Goal: Navigation & Orientation: Find specific page/section

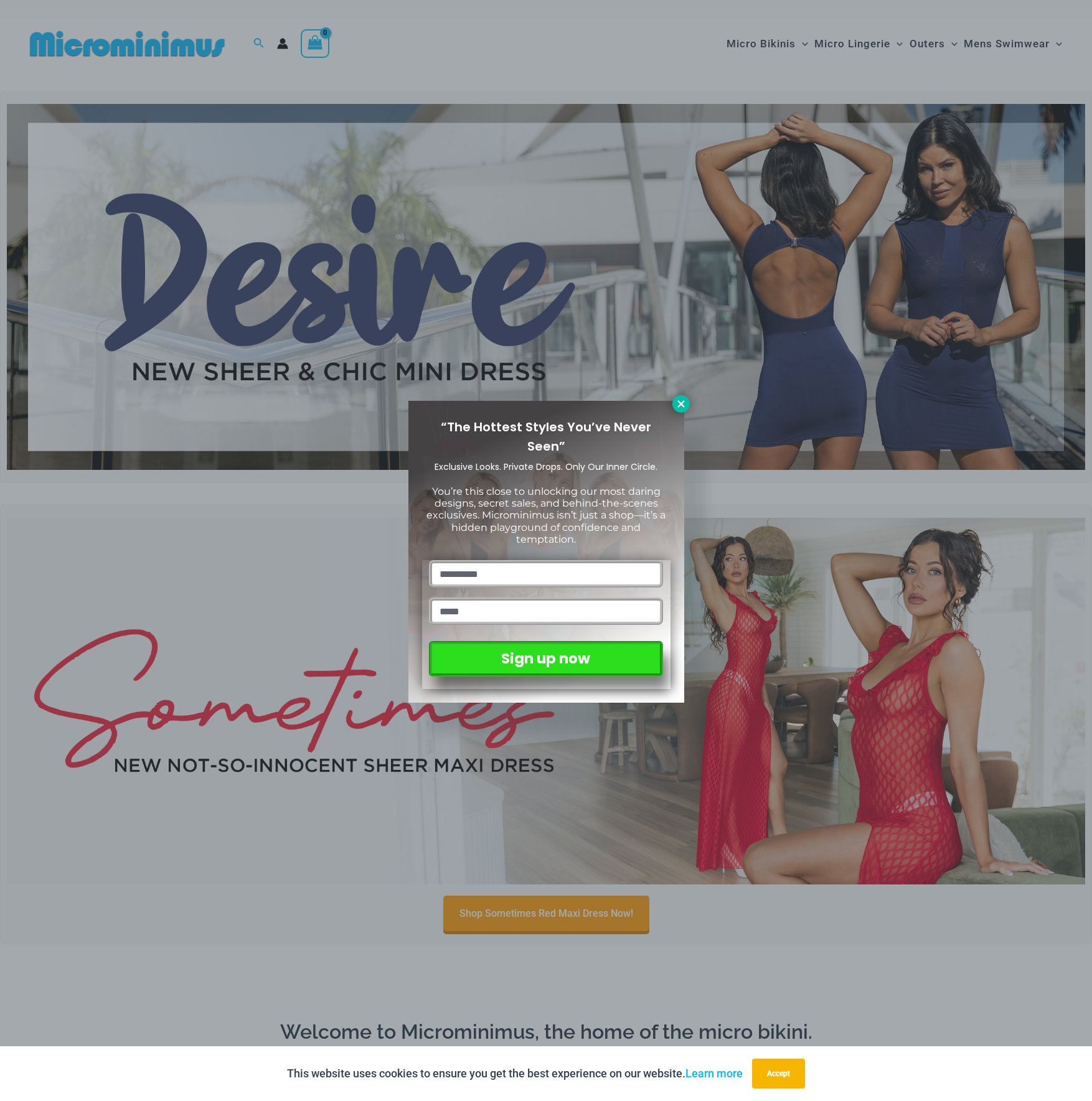
click at [681, 410] on button at bounding box center [681, 404] width 18 height 18
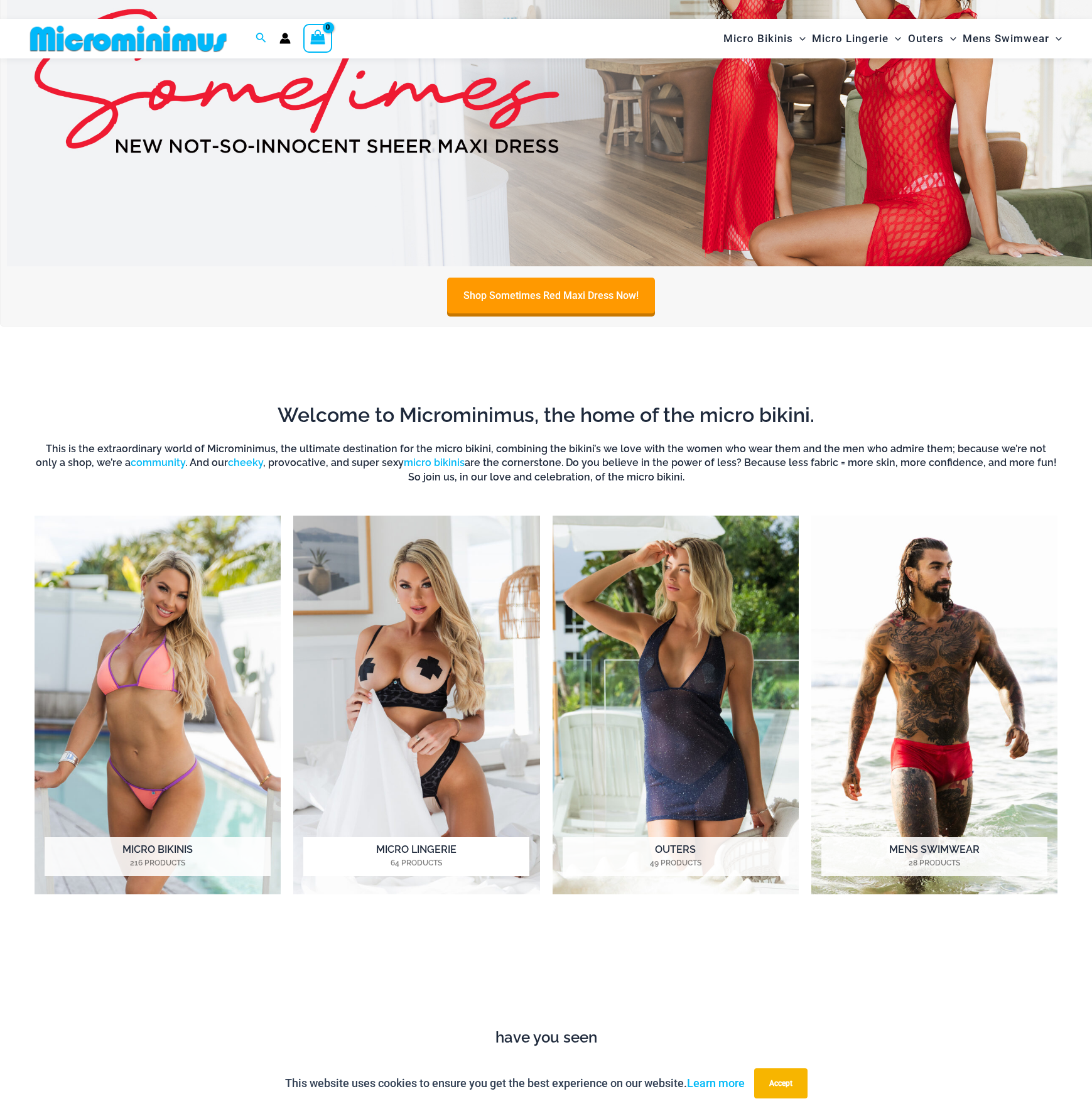
scroll to position [679, 0]
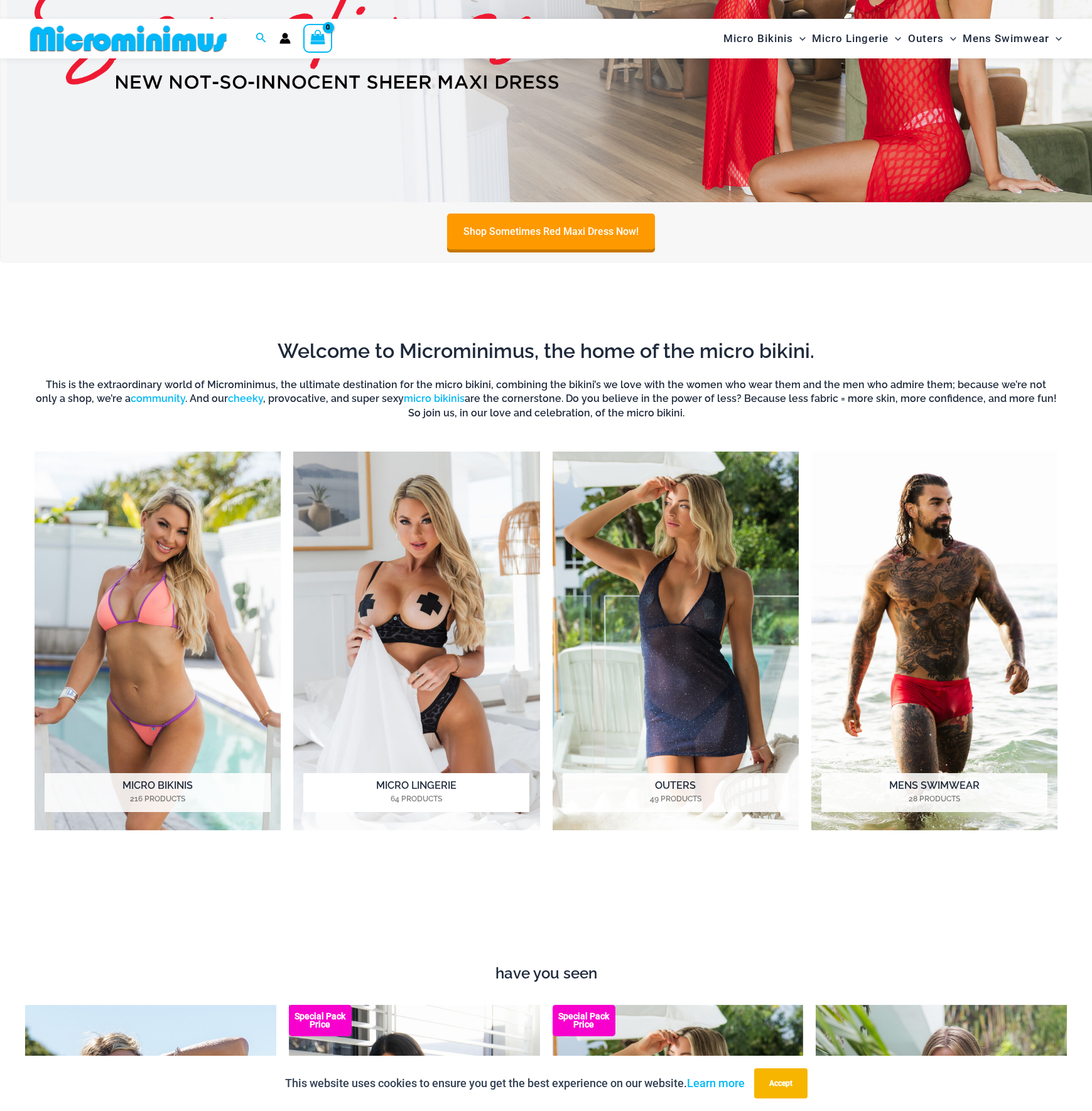
click at [405, 795] on mark "64 Products" at bounding box center [416, 798] width 226 height 11
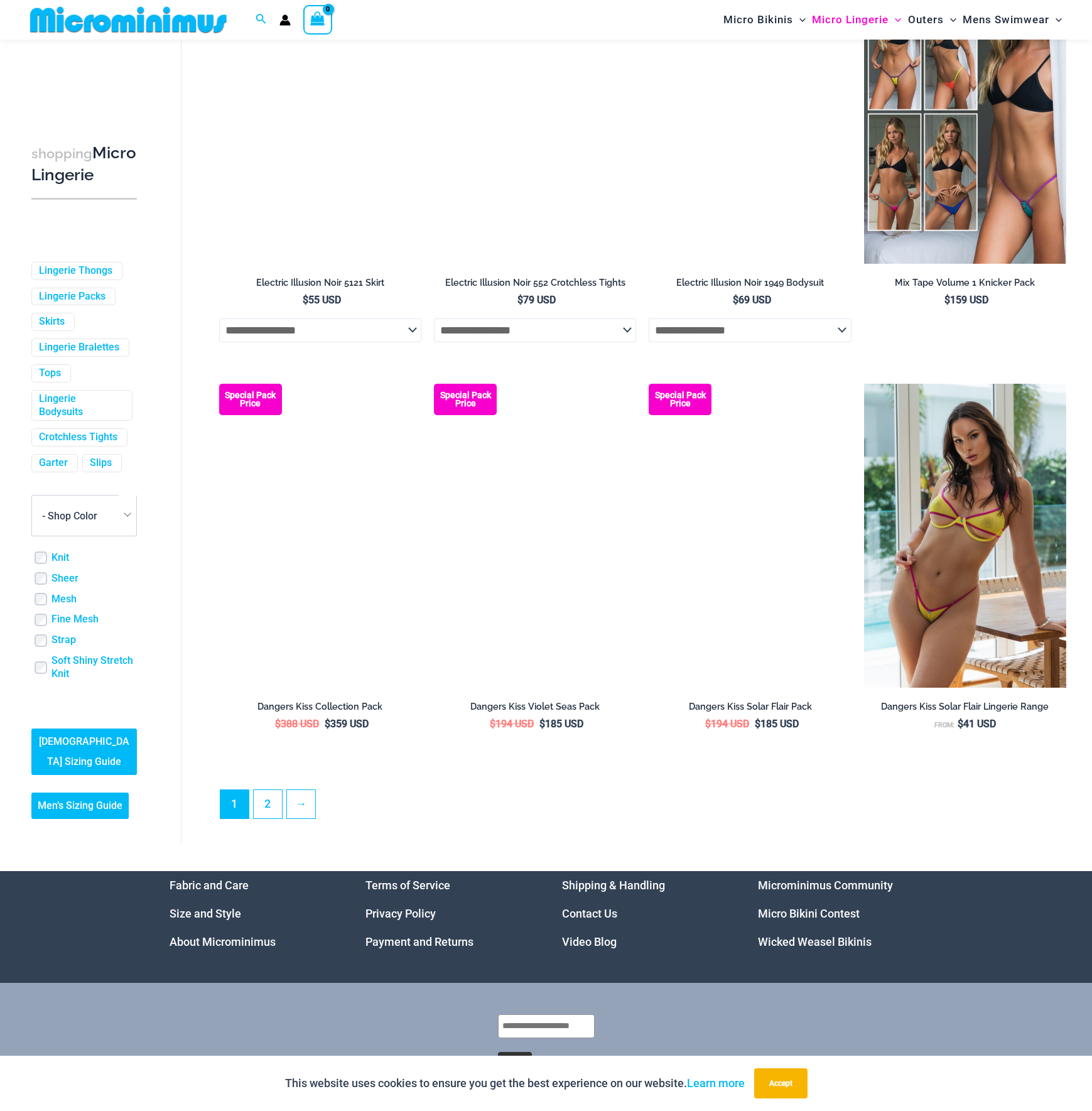
scroll to position [2858, 0]
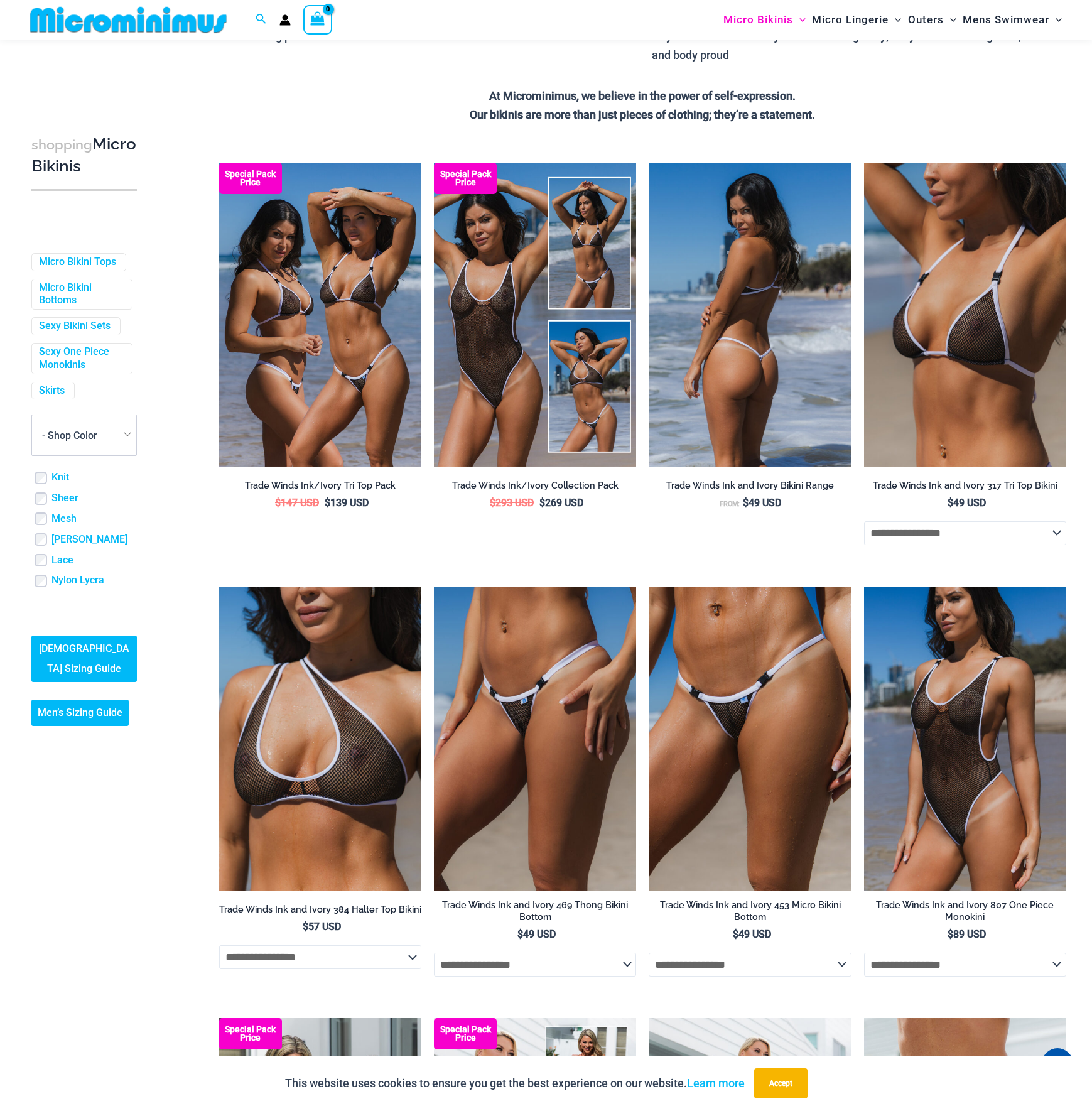
scroll to position [371, 0]
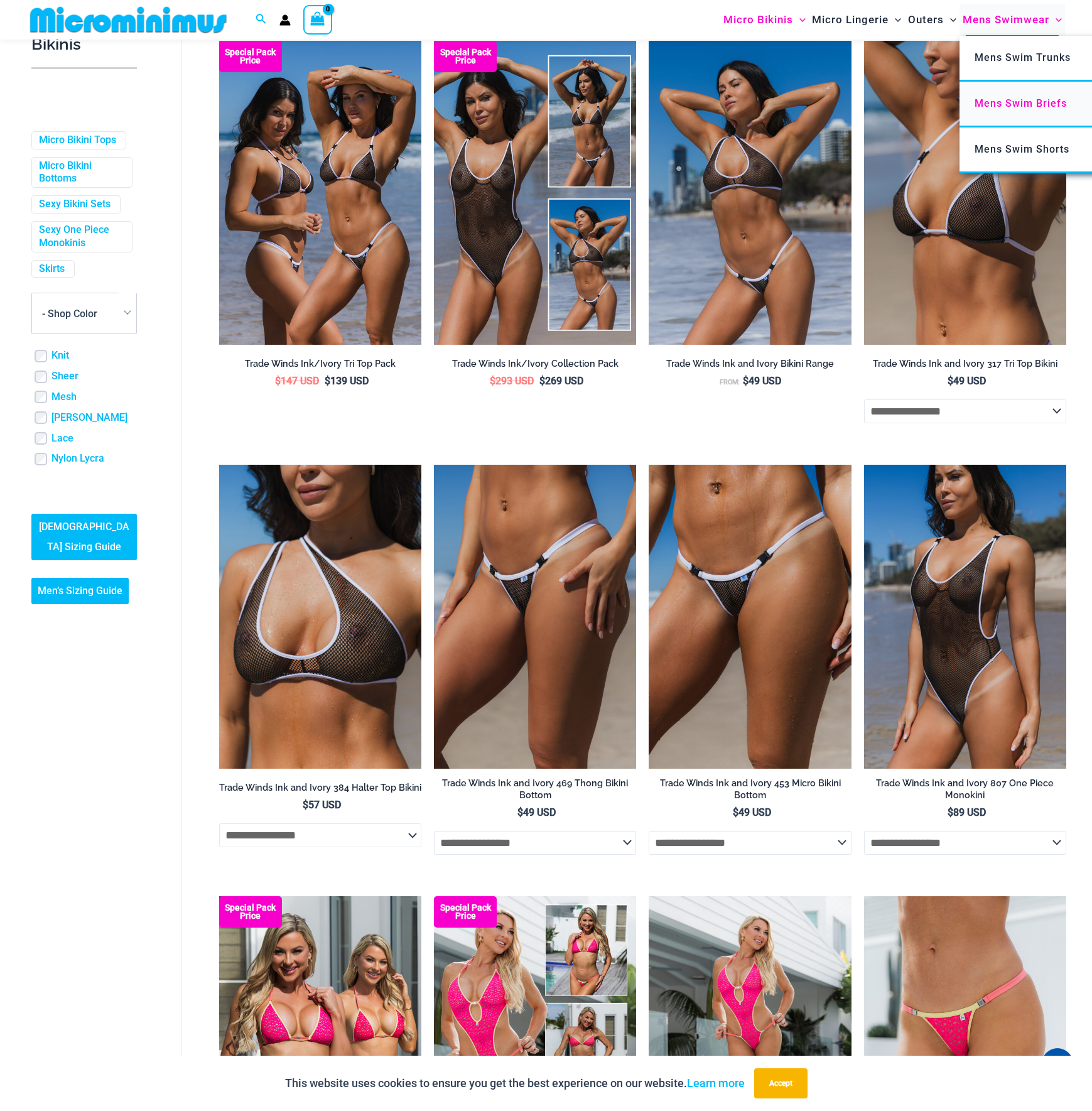
click at [1024, 104] on span "Mens Swim Briefs" at bounding box center [1020, 103] width 92 height 12
